Goal: Task Accomplishment & Management: Manage account settings

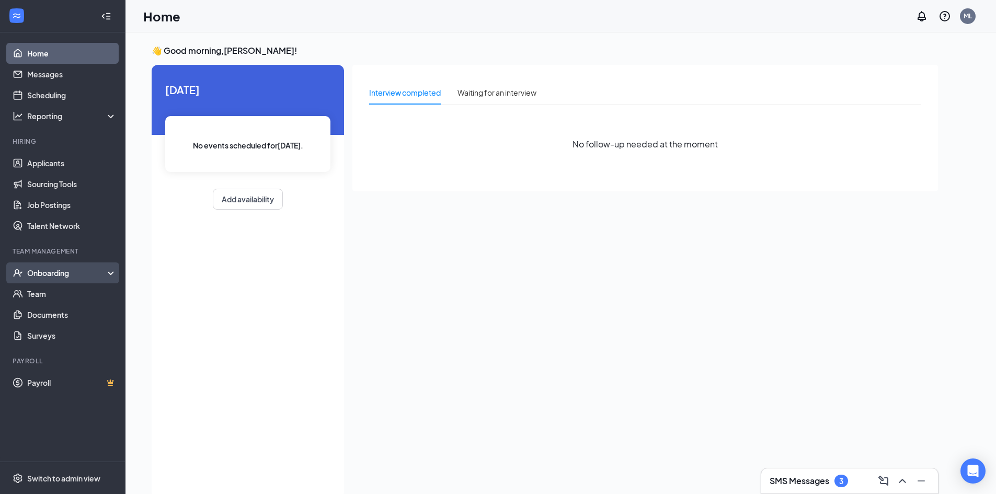
click at [51, 273] on div "Onboarding" at bounding box center [67, 273] width 81 height 10
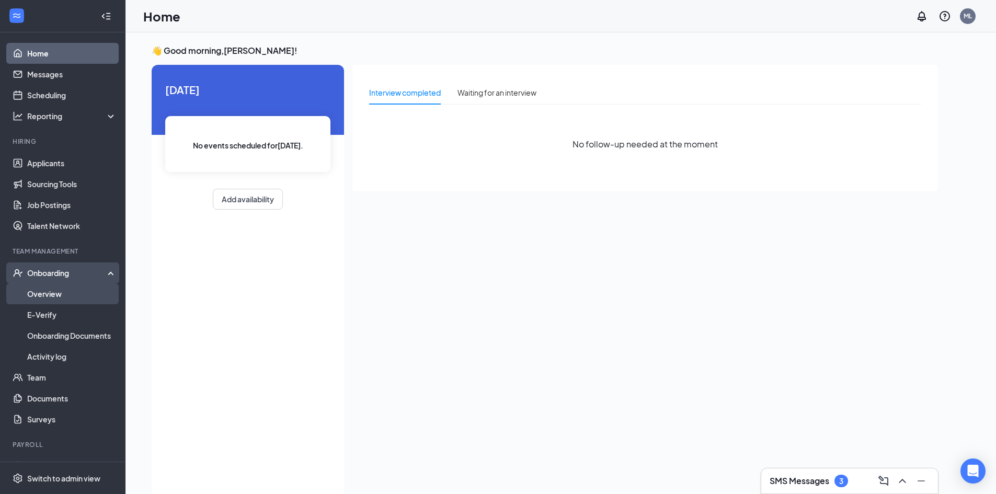
click at [44, 293] on link "Overview" at bounding box center [71, 293] width 89 height 21
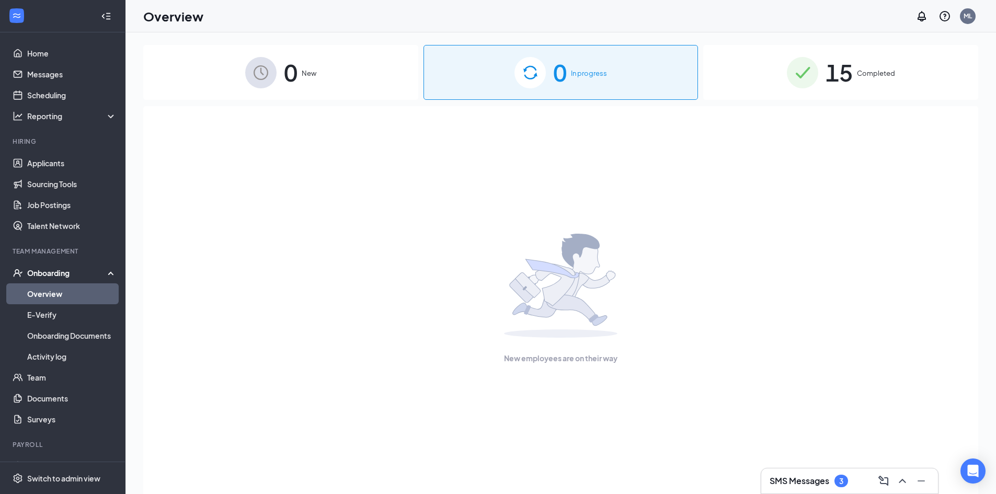
click at [876, 75] on span "Completed" at bounding box center [876, 73] width 38 height 10
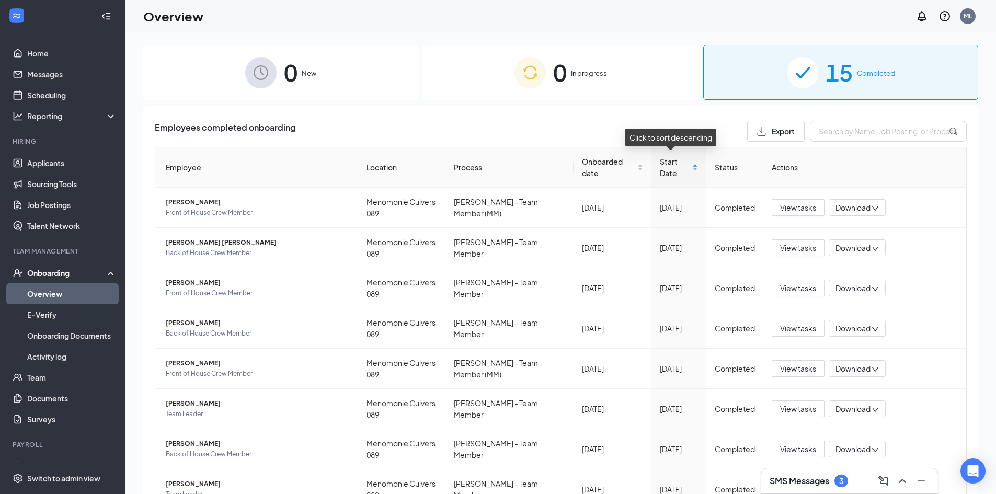
click at [671, 173] on span "Start Date" at bounding box center [675, 167] width 31 height 23
click at [189, 197] on span "[PERSON_NAME]" at bounding box center [258, 202] width 184 height 10
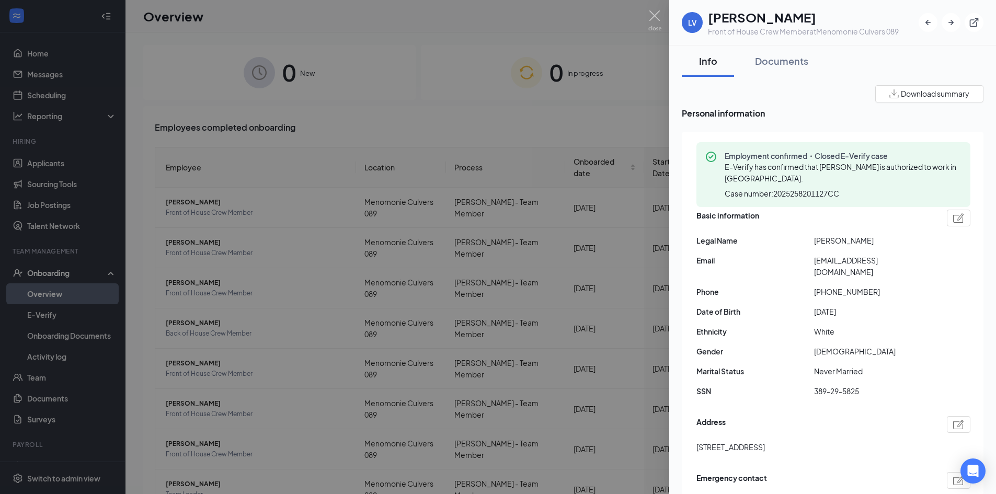
click at [198, 244] on div at bounding box center [498, 247] width 996 height 494
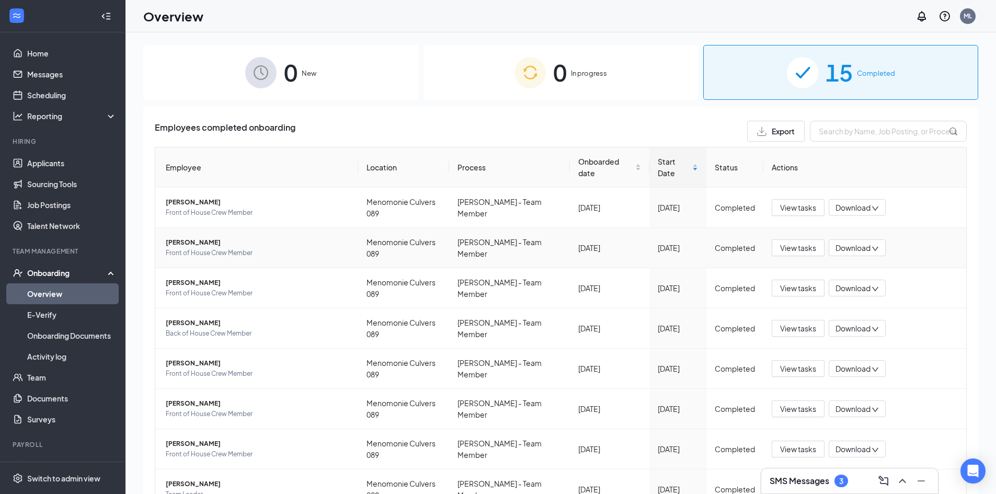
click at [193, 237] on span "[PERSON_NAME]" at bounding box center [258, 242] width 184 height 10
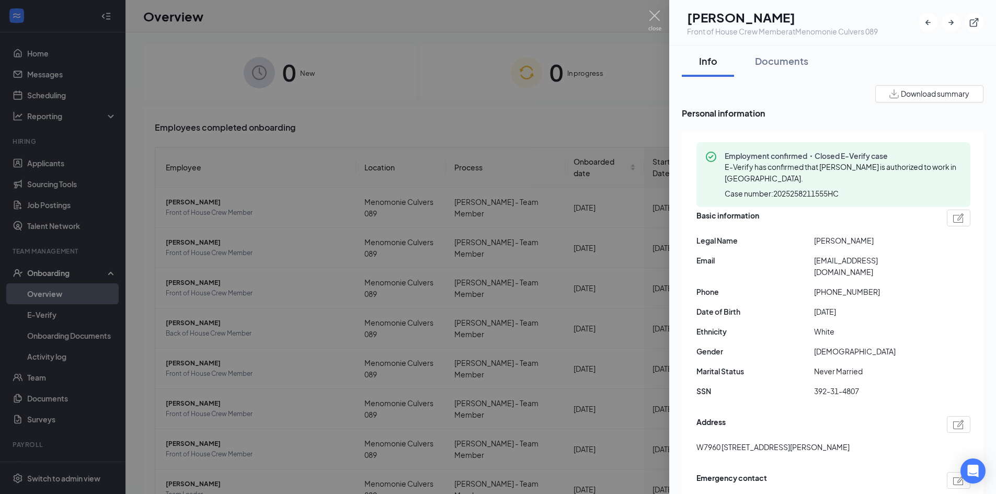
click at [203, 248] on div at bounding box center [498, 247] width 996 height 494
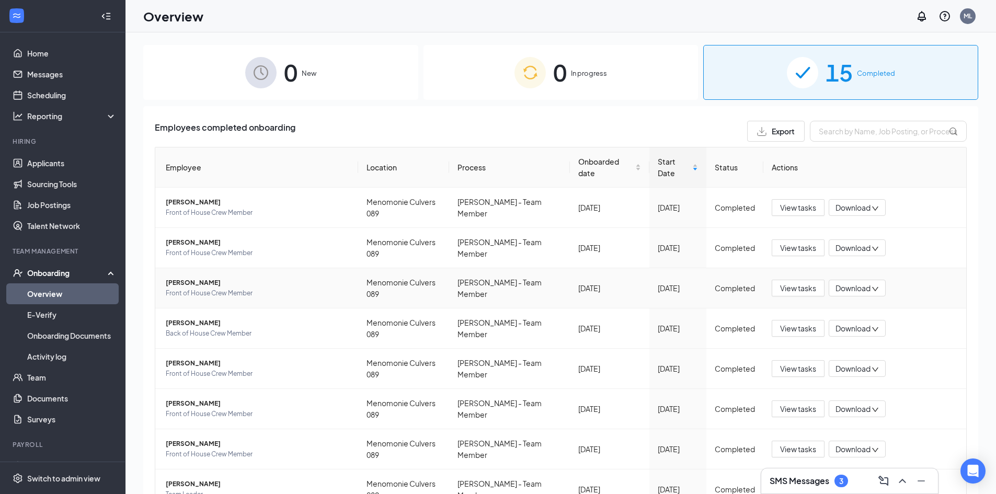
click at [199, 278] on span "[PERSON_NAME]" at bounding box center [258, 283] width 184 height 10
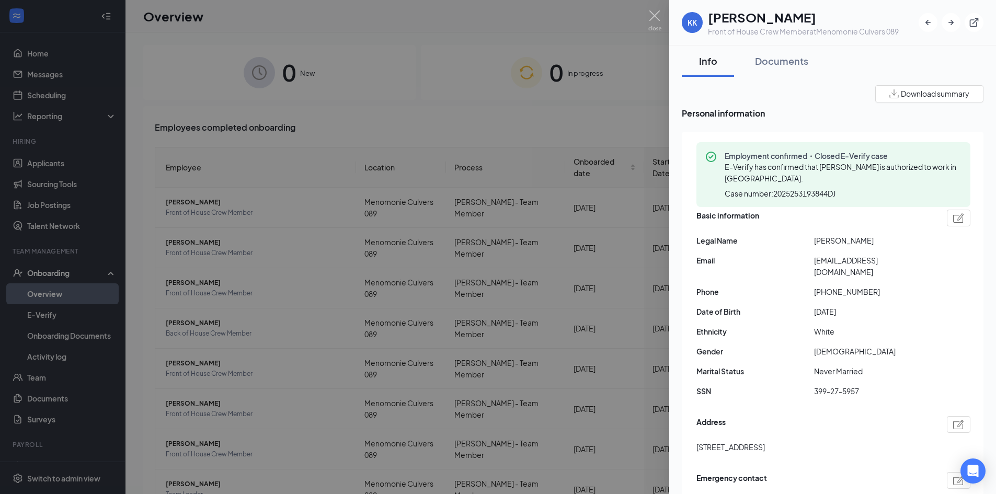
click at [207, 266] on div at bounding box center [498, 247] width 996 height 494
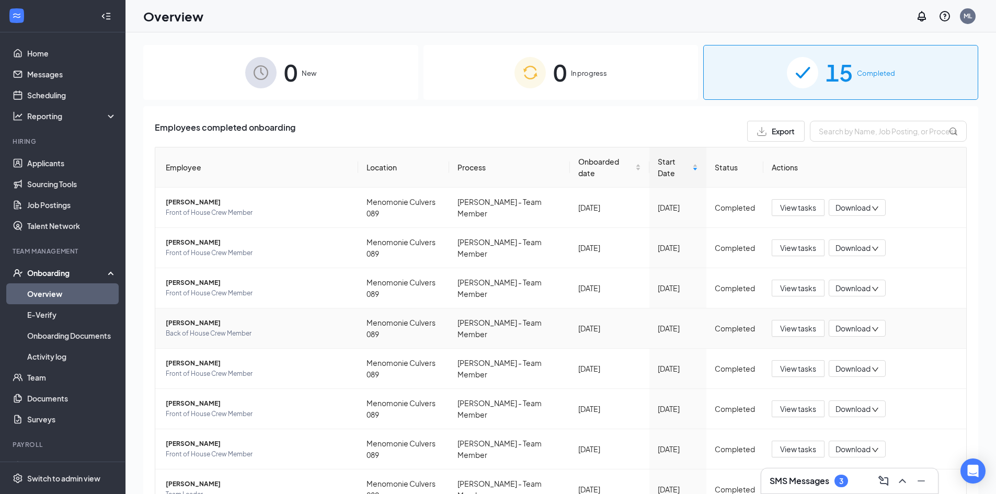
click at [191, 318] on span "[PERSON_NAME]" at bounding box center [258, 323] width 184 height 10
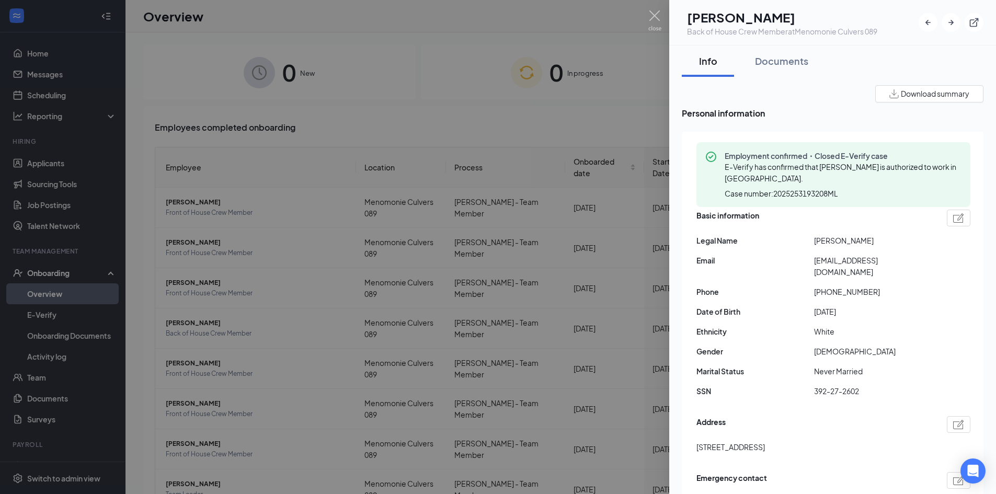
click at [222, 324] on div at bounding box center [498, 247] width 996 height 494
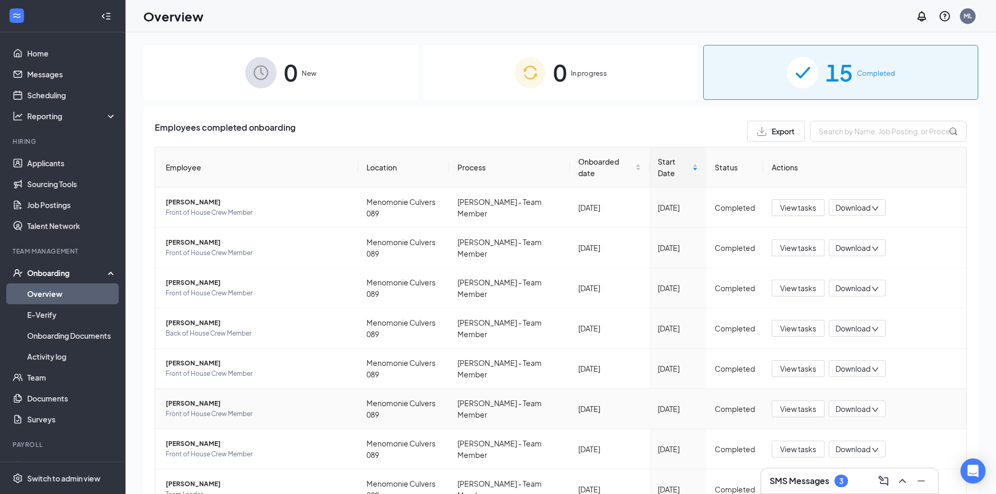
click at [203, 398] on span "[PERSON_NAME]" at bounding box center [258, 403] width 184 height 10
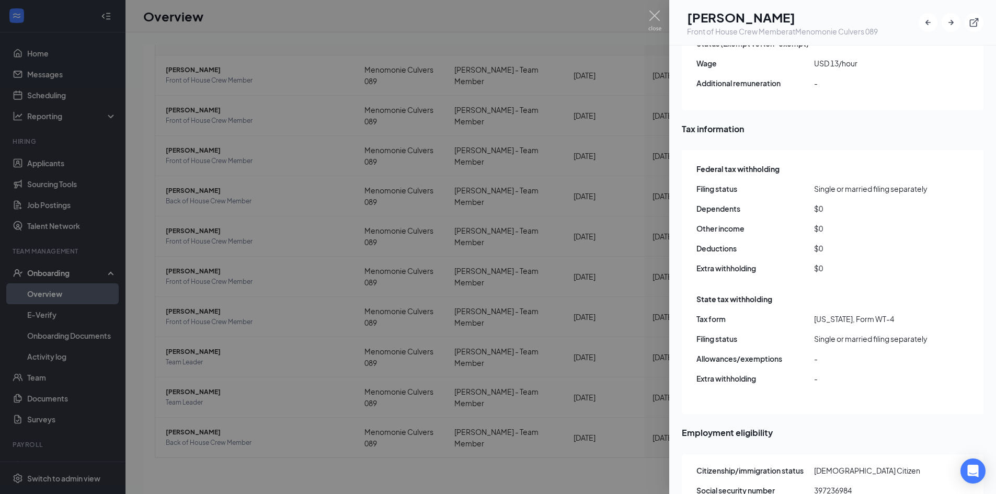
scroll to position [837, 0]
click at [230, 190] on div at bounding box center [498, 247] width 996 height 494
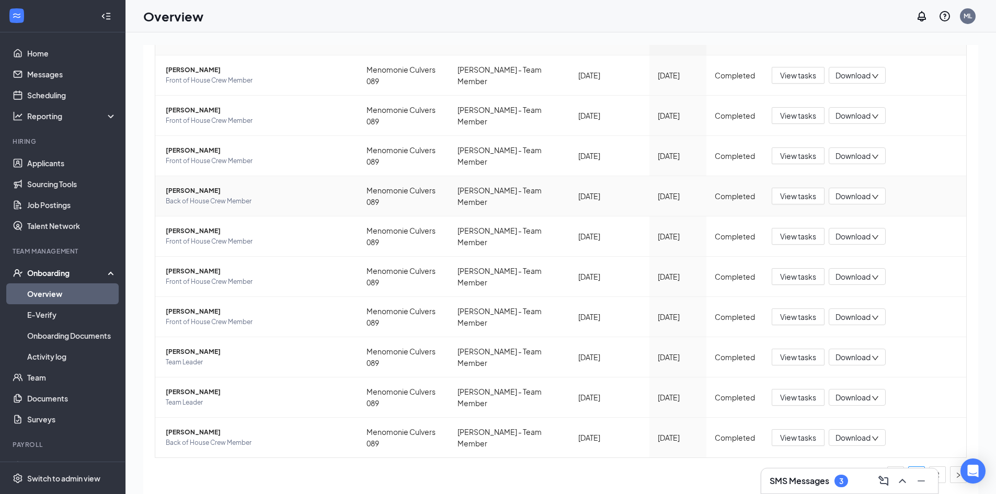
scroll to position [100, 0]
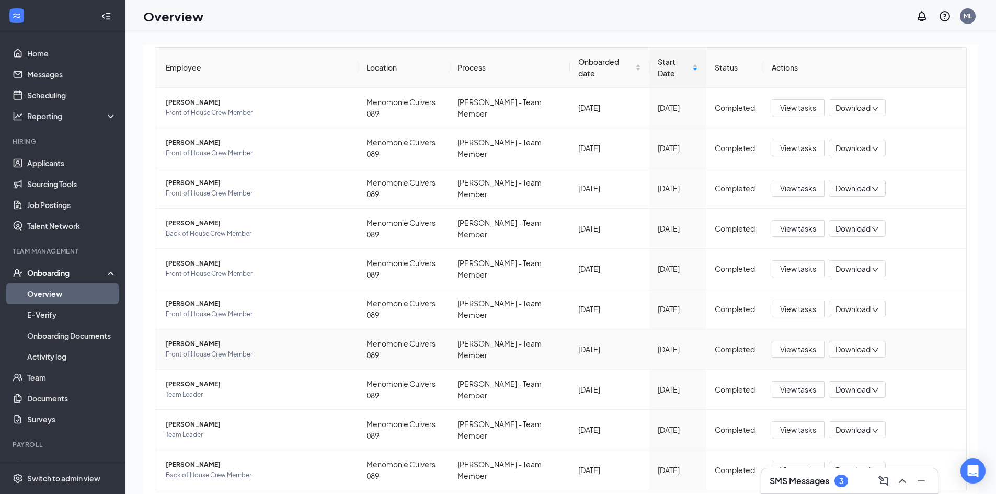
click at [214, 339] on span "[PERSON_NAME]" at bounding box center [258, 344] width 184 height 10
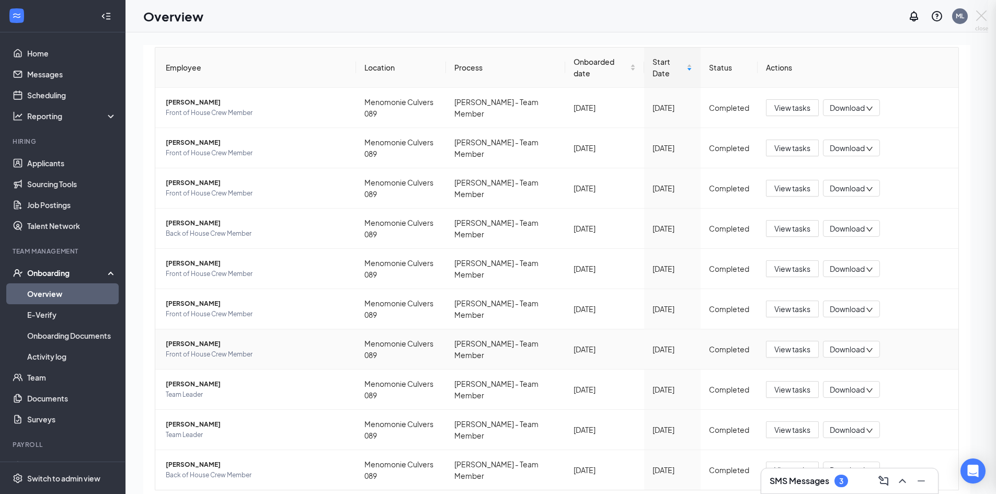
scroll to position [132, 0]
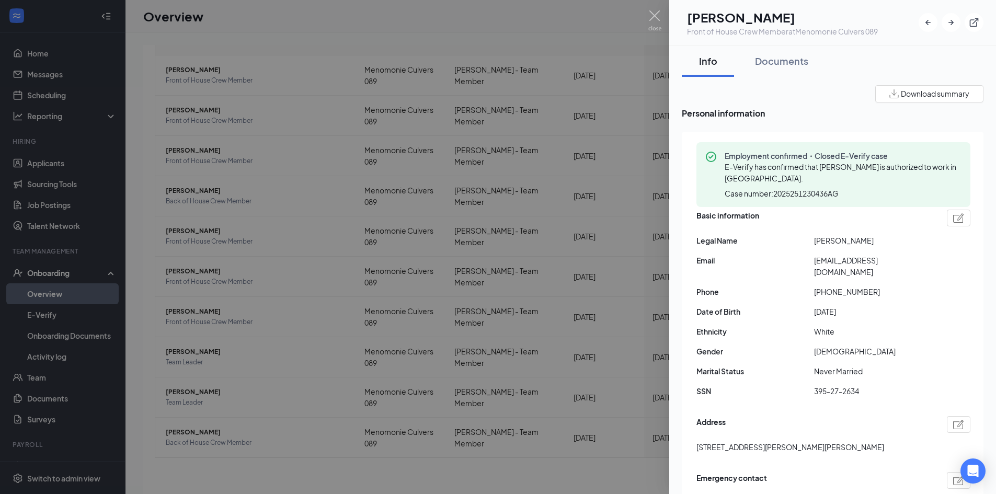
click at [272, 289] on div at bounding box center [498, 247] width 996 height 494
